Goal: Information Seeking & Learning: Learn about a topic

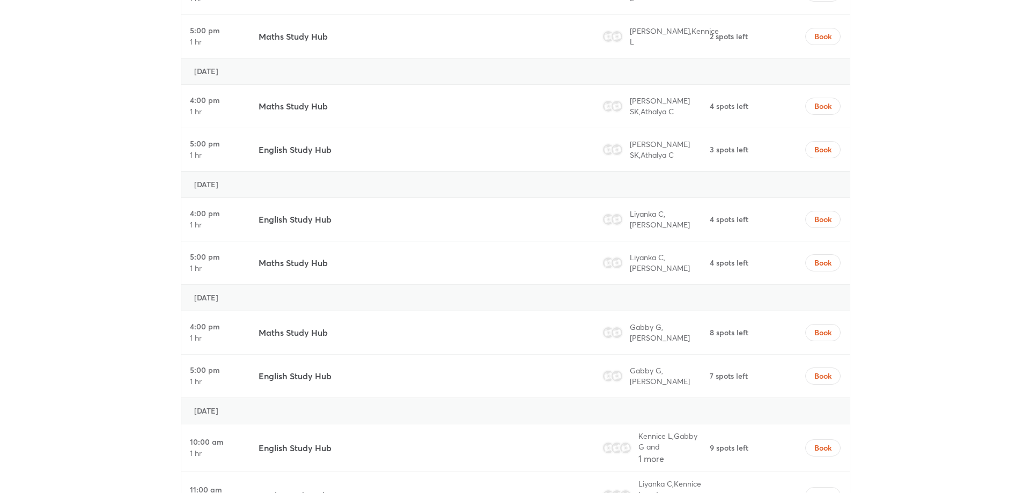
scroll to position [3397, 0]
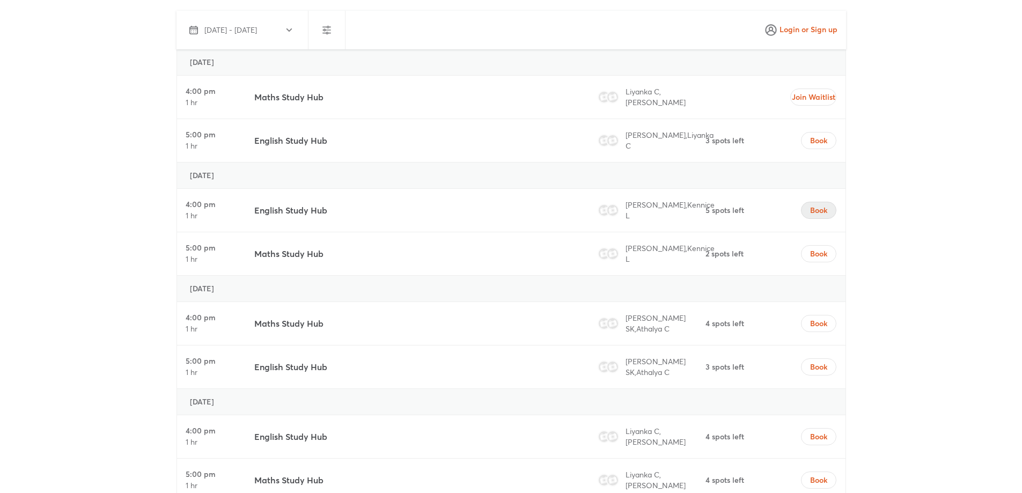
click at [810, 205] on span "Book" at bounding box center [818, 210] width 17 height 11
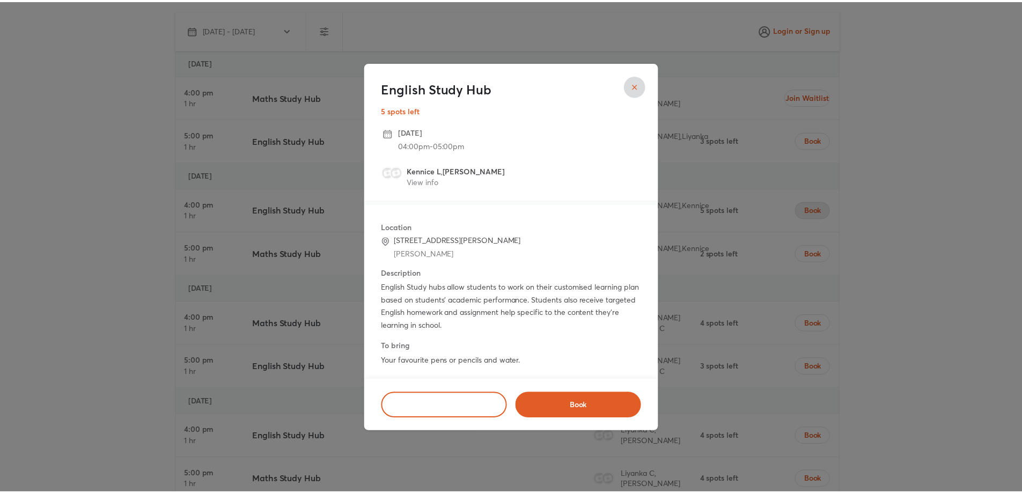
scroll to position [4, 0]
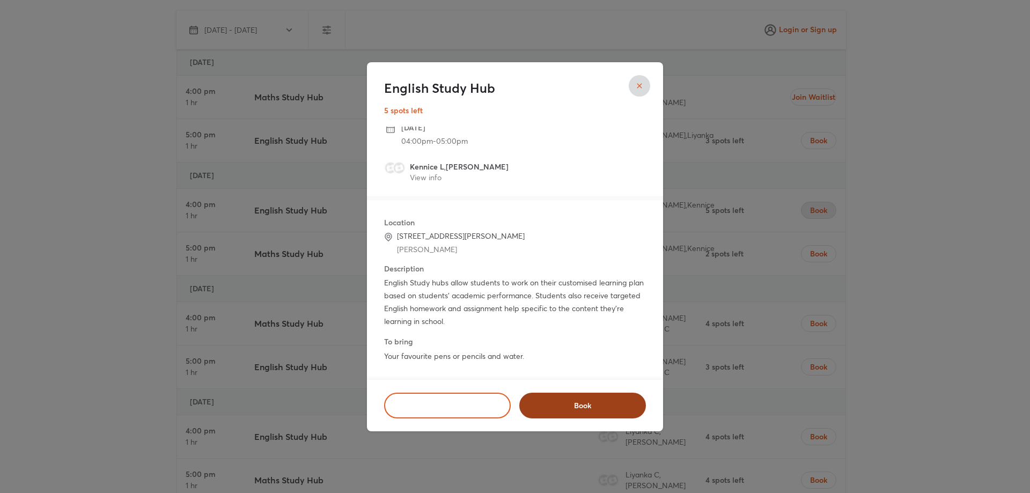
click at [587, 399] on button "Book" at bounding box center [582, 406] width 127 height 26
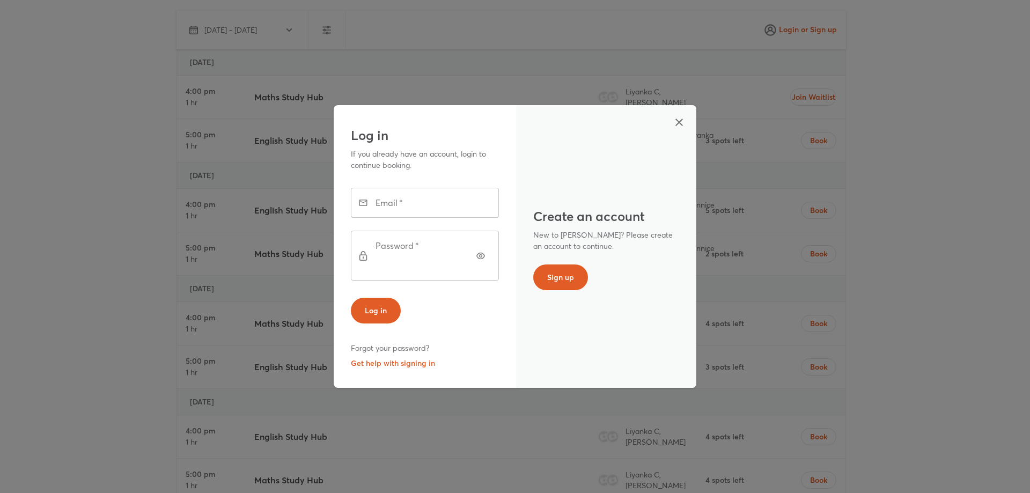
click at [674, 129] on icon "button" at bounding box center [679, 122] width 13 height 13
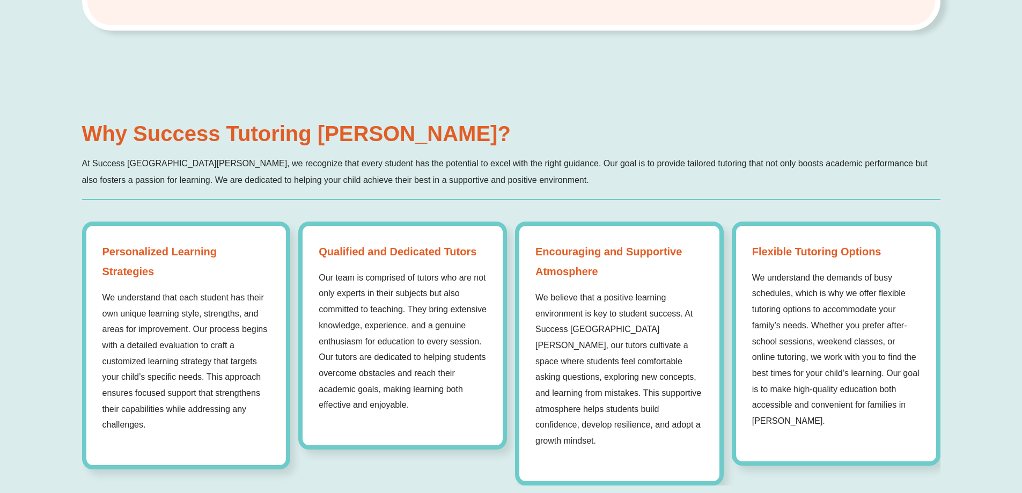
scroll to position [0, 0]
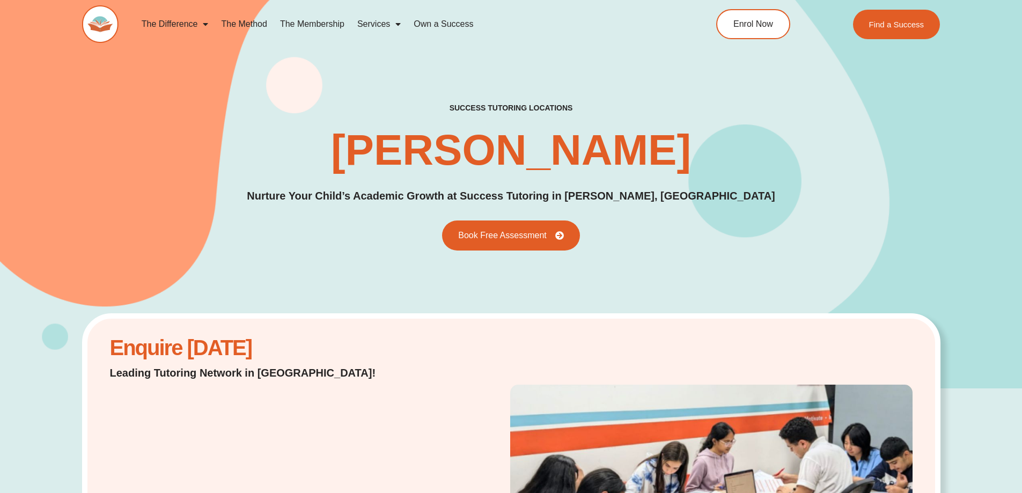
click at [240, 27] on link "The Method" at bounding box center [244, 24] width 58 height 25
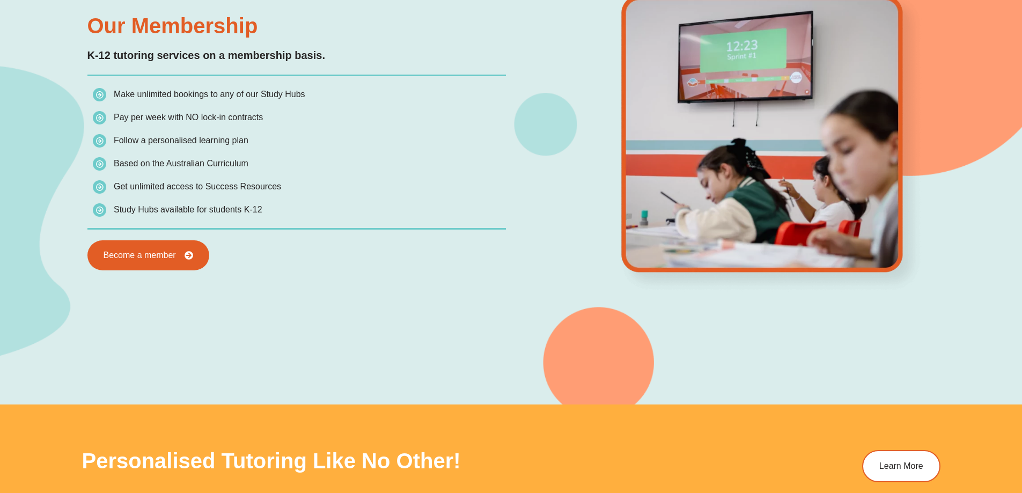
scroll to position [1069, 0]
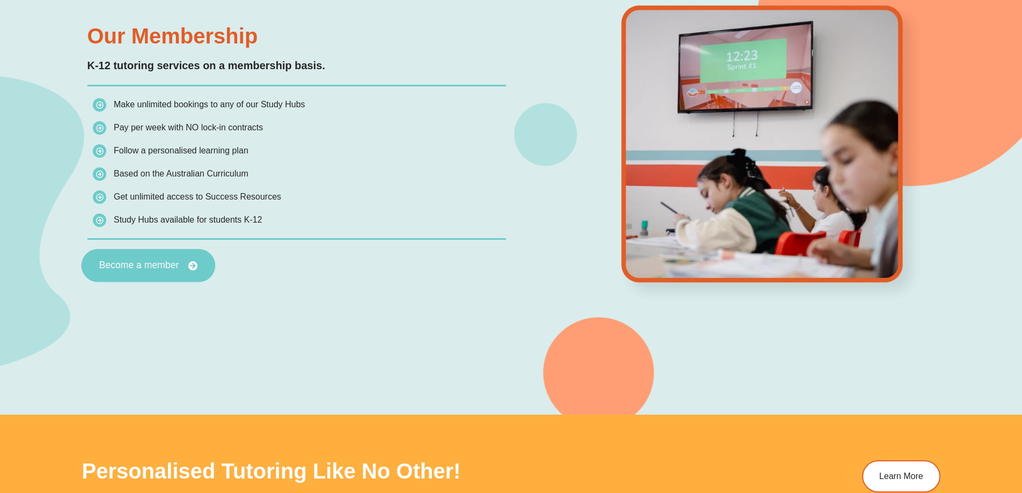
click at [130, 264] on span "Become a member" at bounding box center [139, 266] width 80 height 10
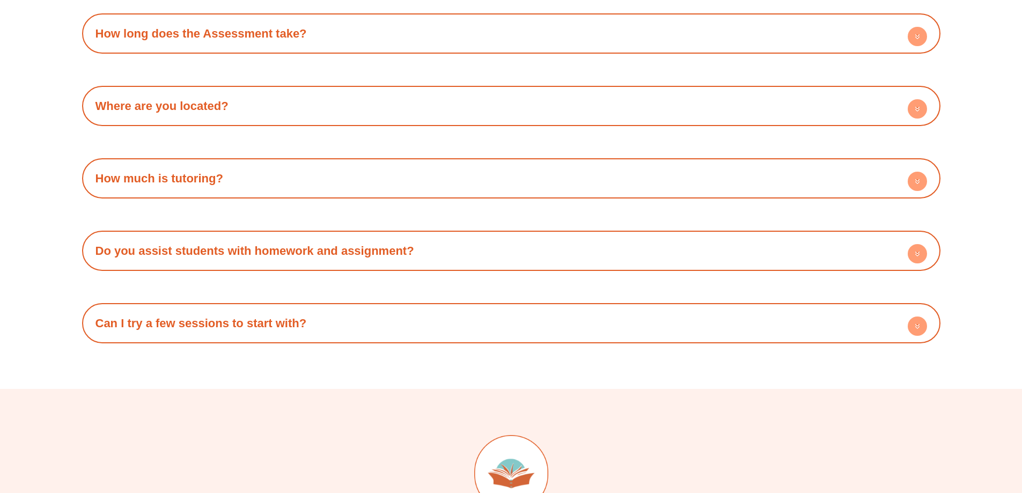
scroll to position [3576, 0]
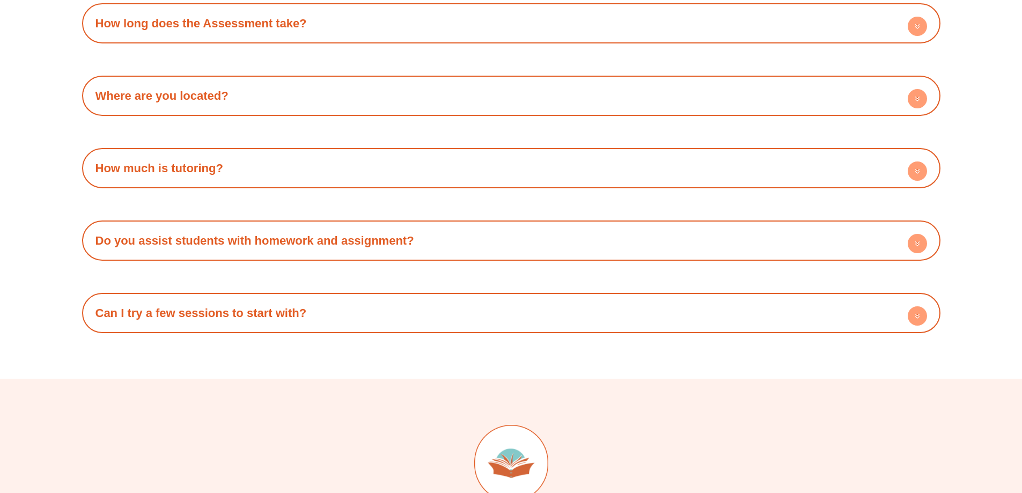
click at [414, 167] on div "How much is tutoring?" at bounding box center [511, 168] width 848 height 30
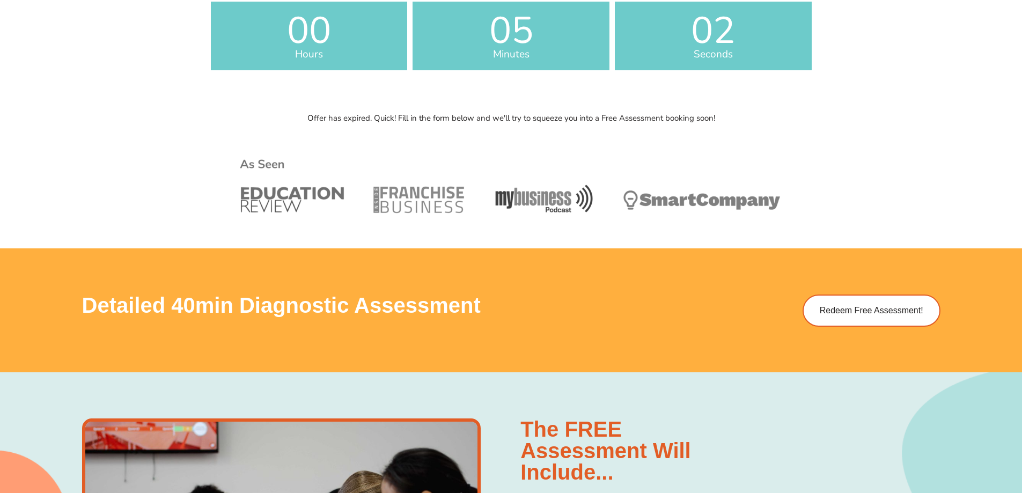
scroll to position [0, 0]
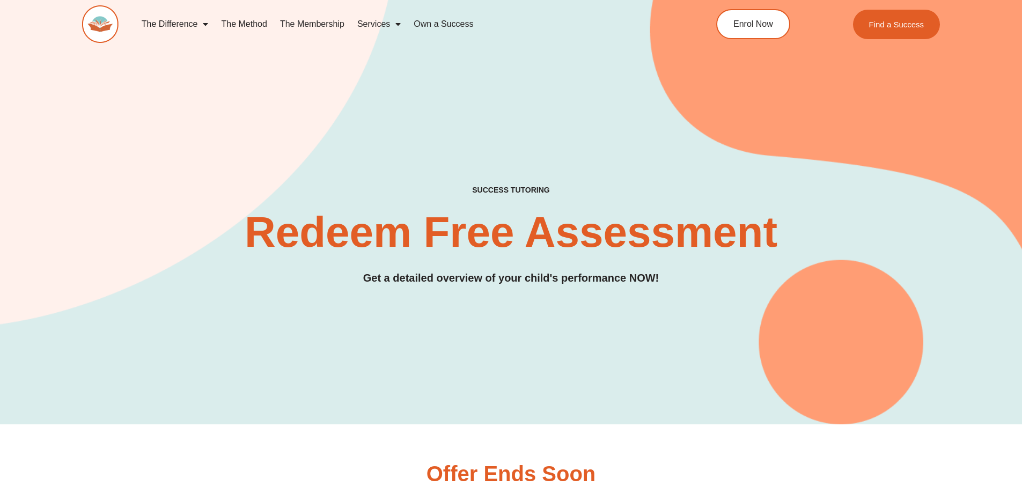
click at [332, 20] on link "The Membership" at bounding box center [312, 24] width 77 height 25
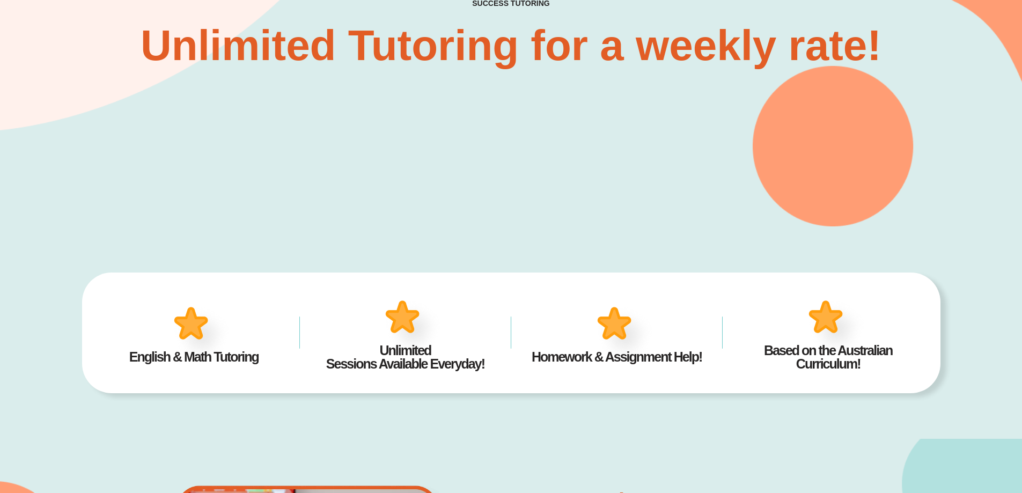
scroll to position [176, 0]
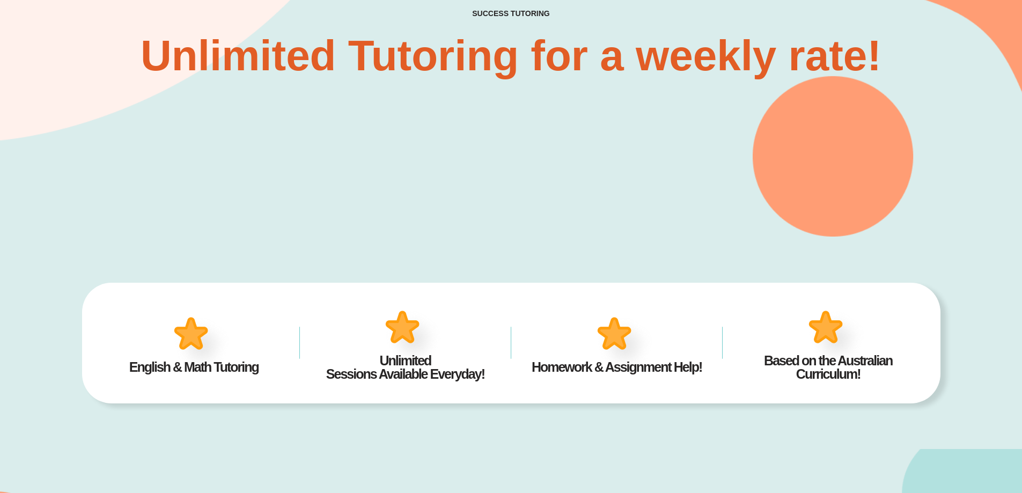
click at [803, 171] on div "SUCCESS TUTORING​ Unlimited Tutoring for a weekly rate!" at bounding box center [511, 13] width 858 height 448
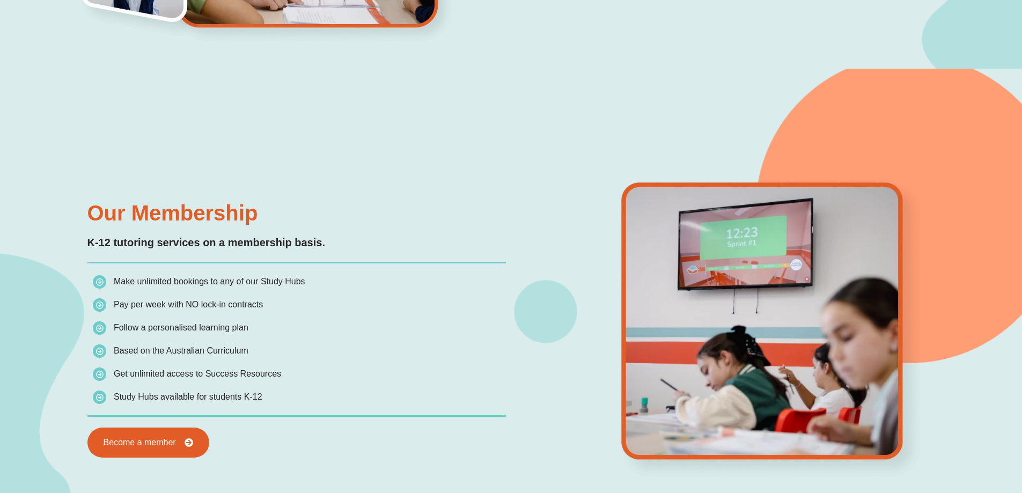
scroll to position [534, 0]
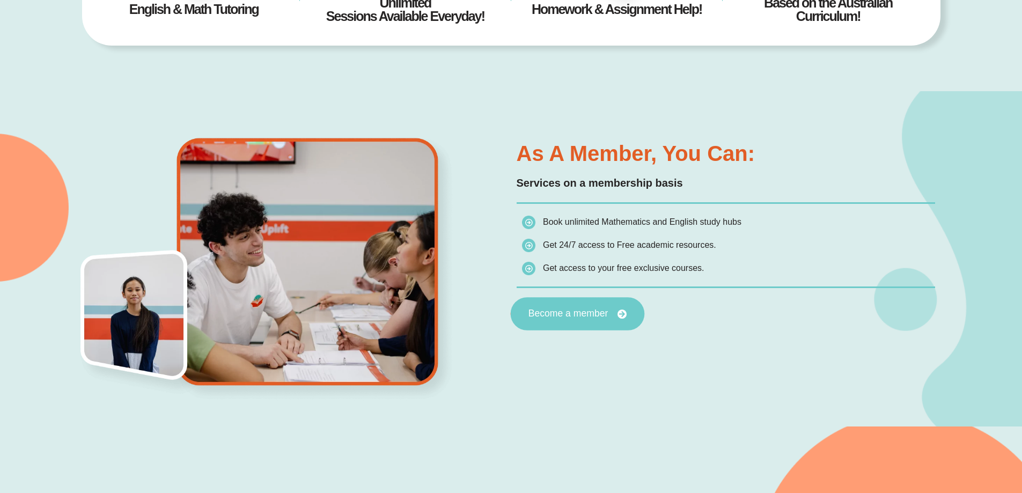
click at [592, 312] on span "Become a member" at bounding box center [568, 314] width 80 height 10
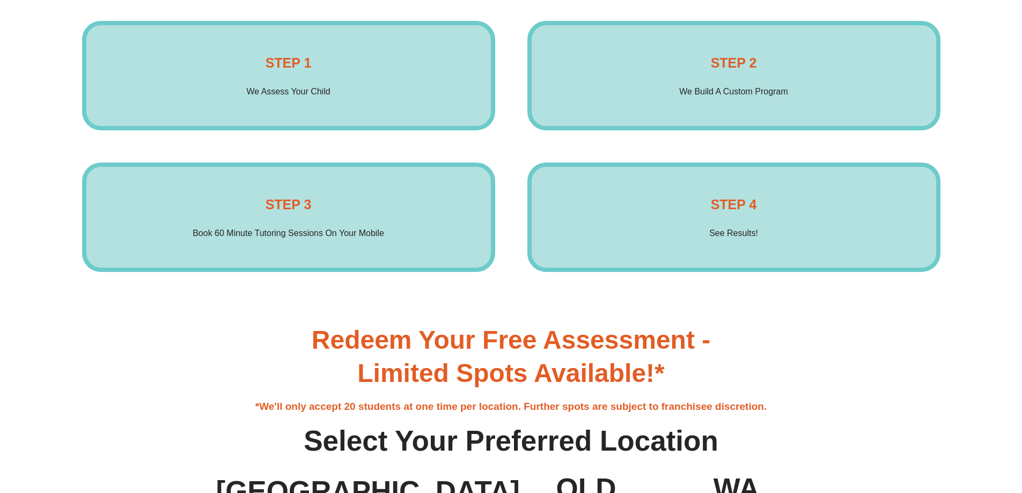
scroll to position [2324, 0]
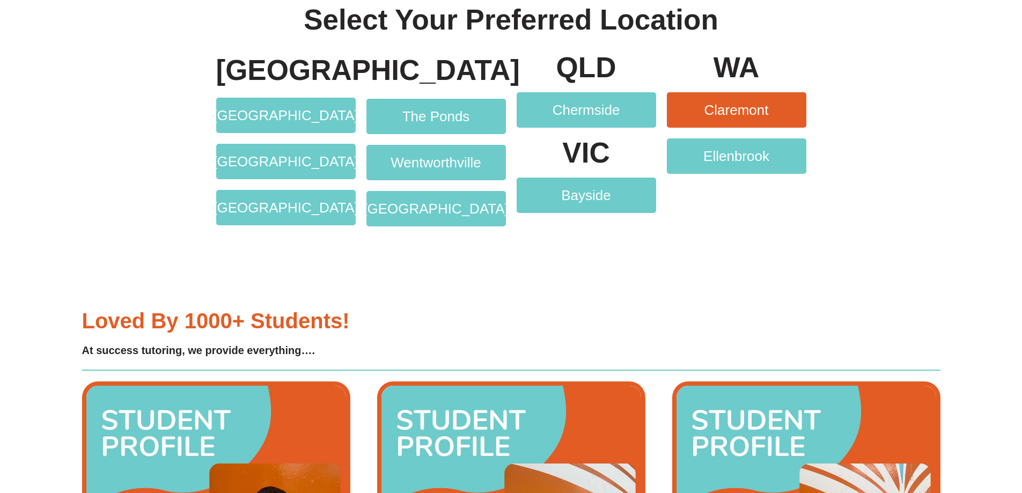
click at [767, 104] on span "Claremont" at bounding box center [736, 110] width 64 height 14
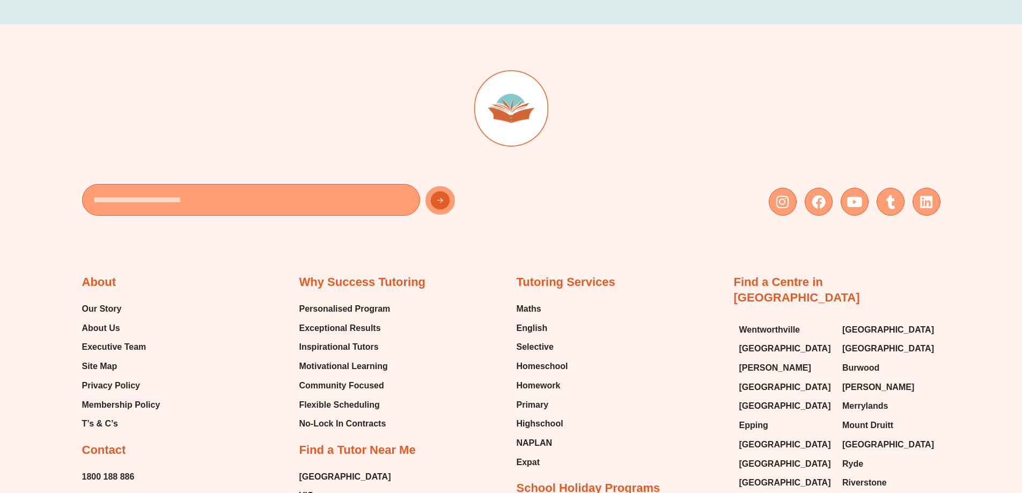
scroll to position [3040, 0]
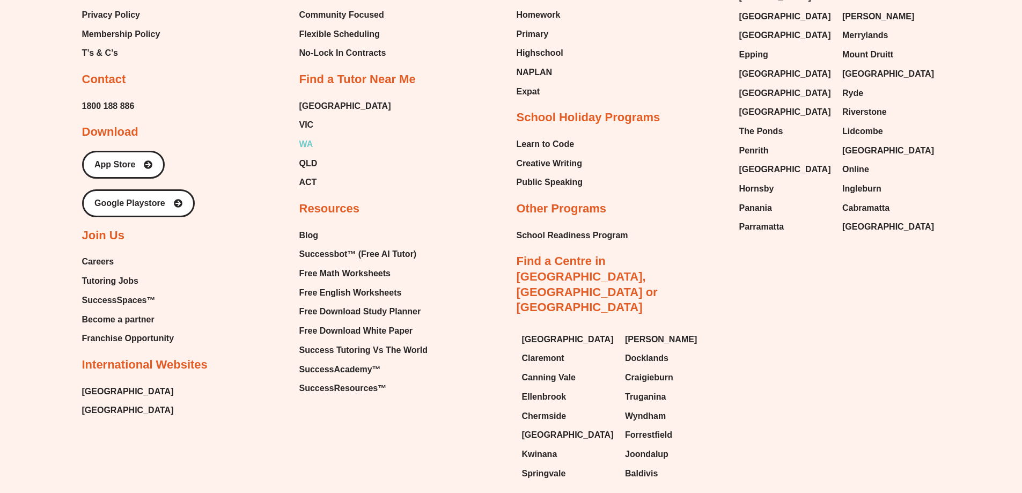
click at [308, 136] on span "WA" at bounding box center [306, 144] width 14 height 16
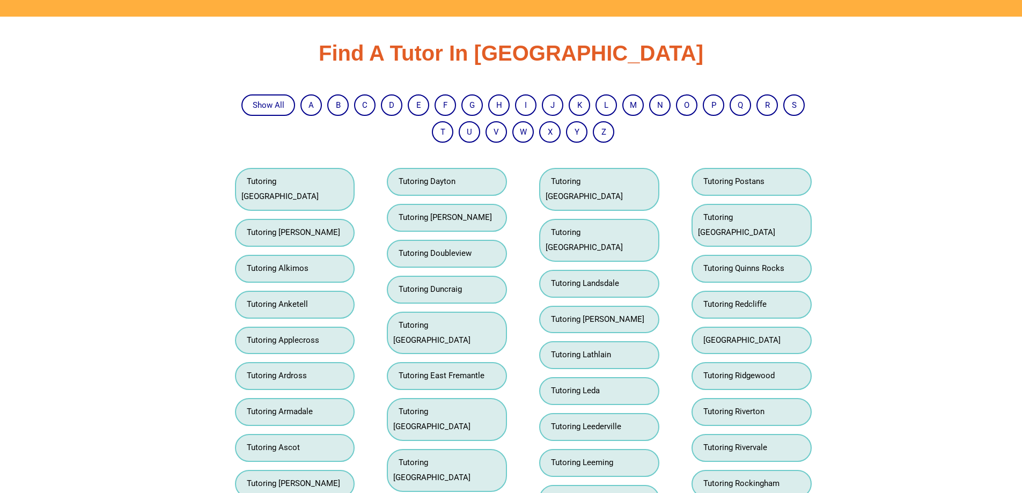
scroll to position [2324, 0]
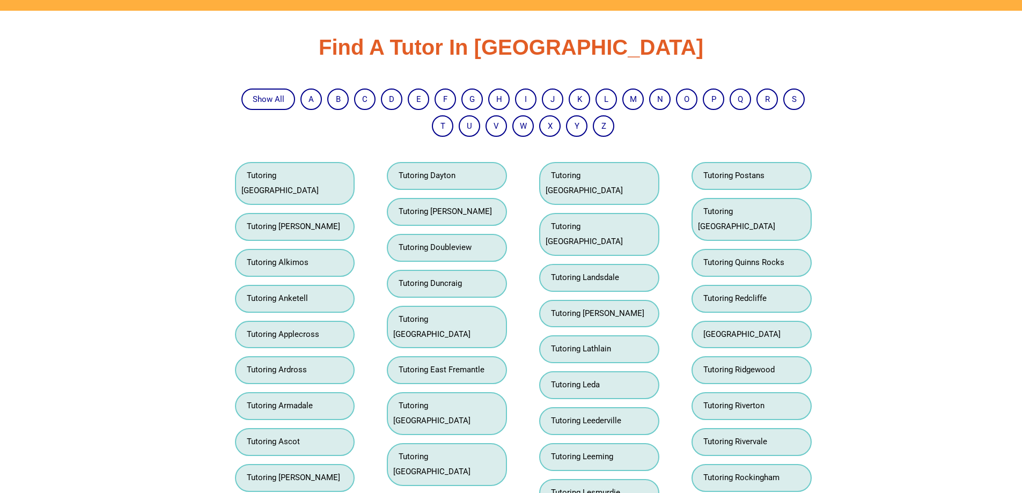
click at [308, 329] on link "Tutoring Applecross" at bounding box center [280, 334] width 78 height 10
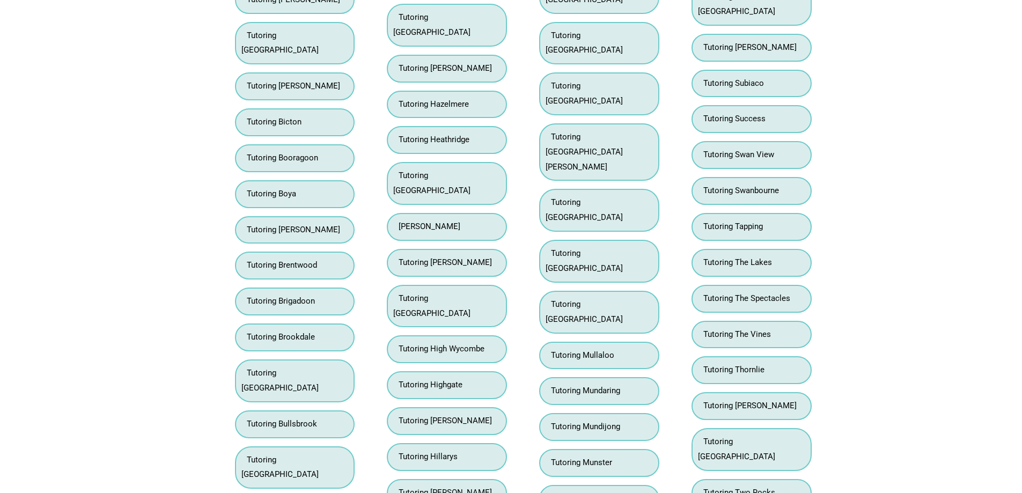
scroll to position [3928, 0]
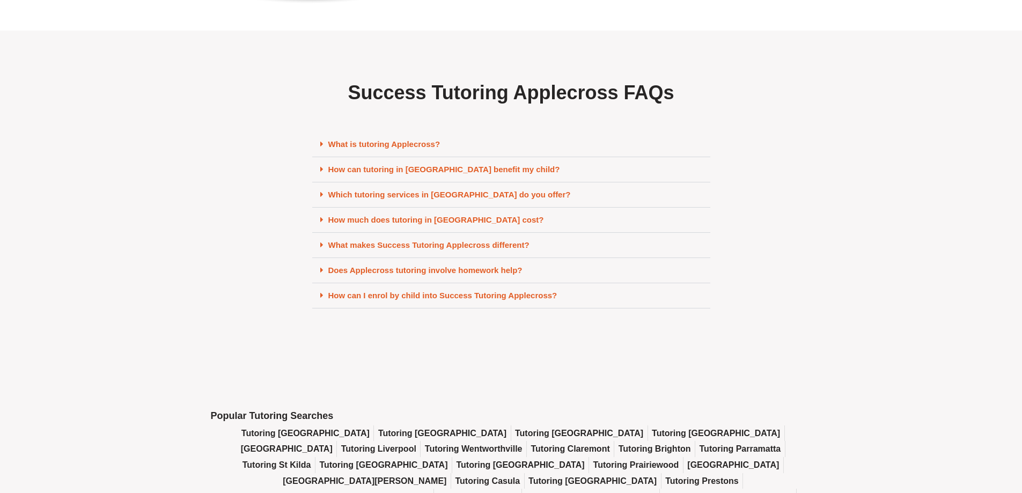
scroll to position [4649, 0]
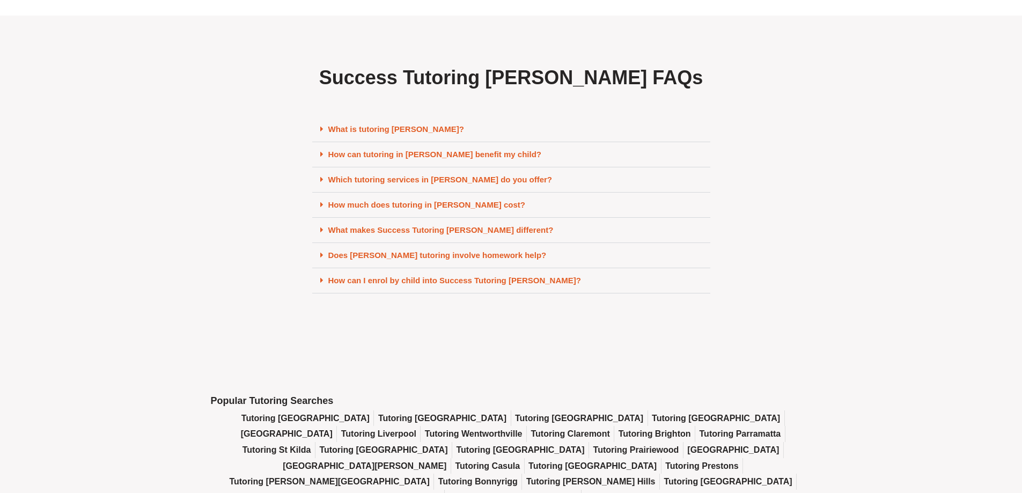
scroll to position [4470, 0]
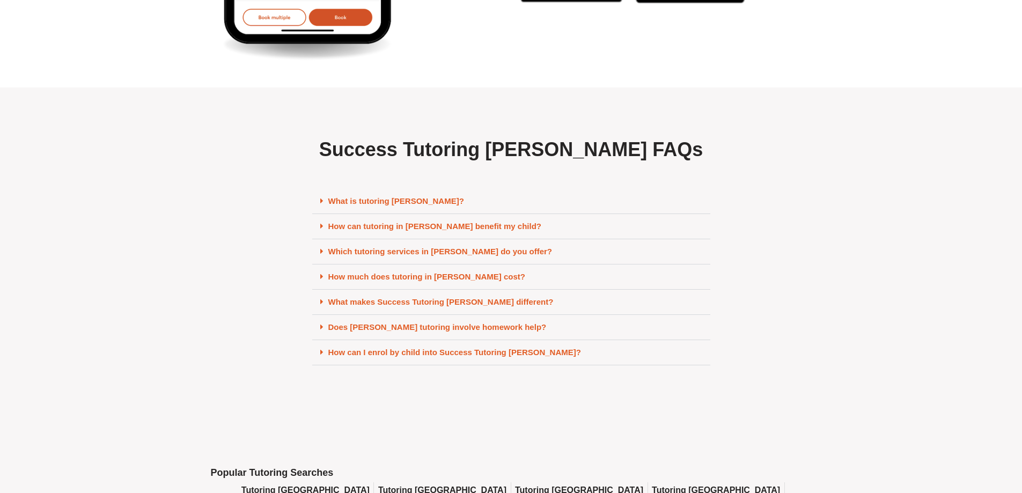
click at [420, 281] on link "How much does tutoring in [PERSON_NAME] cost?" at bounding box center [426, 276] width 197 height 9
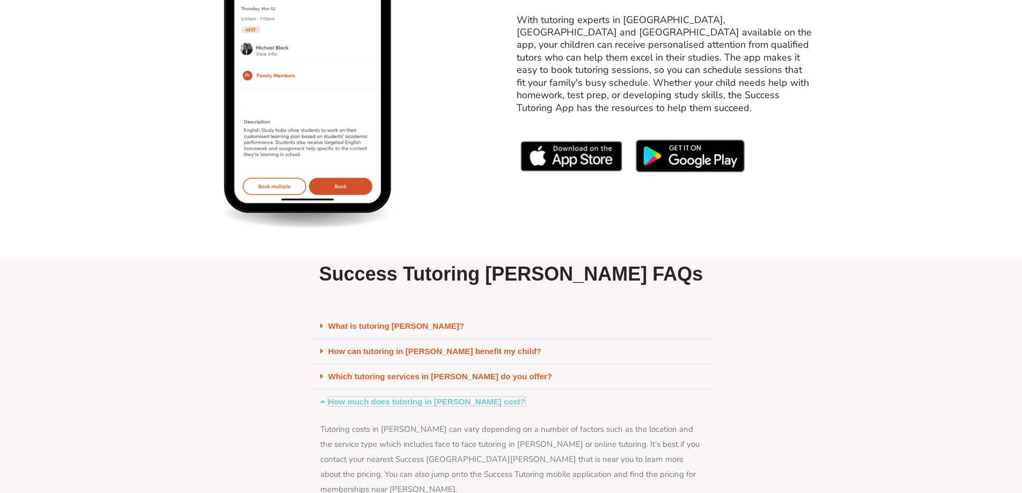
scroll to position [4291, 0]
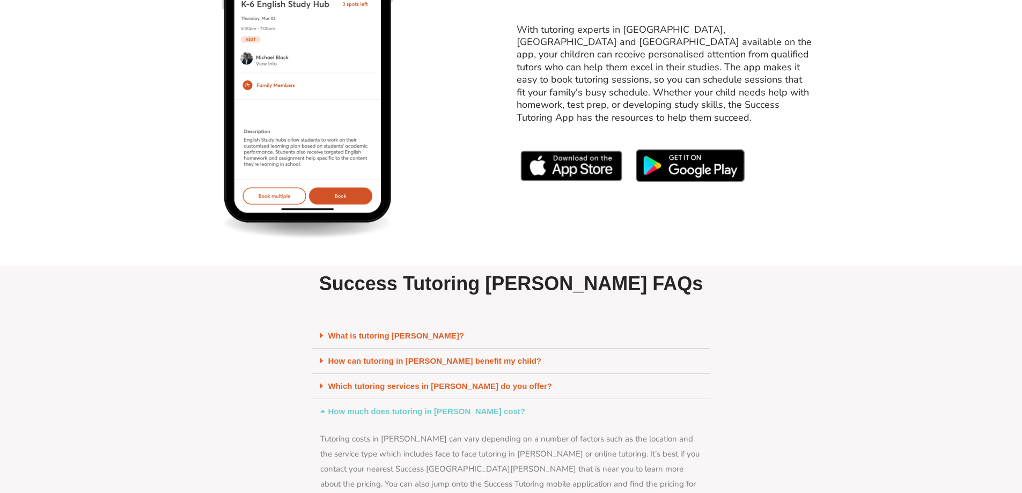
click at [565, 185] on img at bounding box center [572, 165] width 111 height 40
